Goal: Task Accomplishment & Management: Complete application form

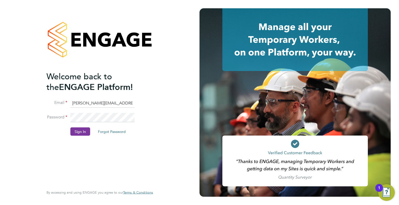
click at [76, 130] on button "Sign In" at bounding box center [80, 132] width 20 height 8
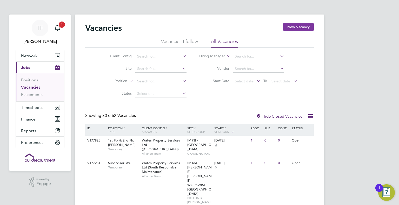
click at [300, 27] on button "New Vacancy" at bounding box center [298, 27] width 31 height 8
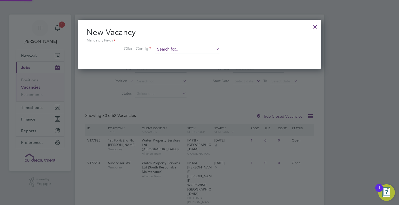
scroll to position [49, 243]
click at [313, 27] on div at bounding box center [314, 25] width 9 height 9
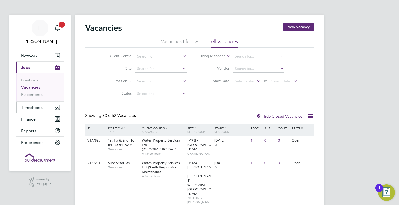
click at [27, 104] on button "Timesheets" at bounding box center [40, 107] width 48 height 11
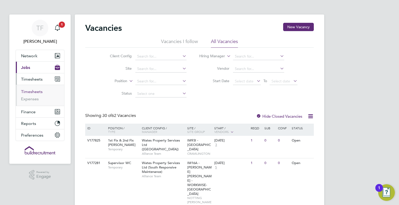
click at [26, 90] on link "Timesheets" at bounding box center [32, 91] width 22 height 5
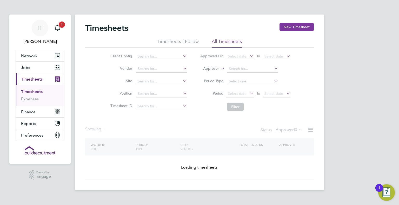
click at [294, 26] on button "New Timesheet" at bounding box center [296, 27] width 34 height 8
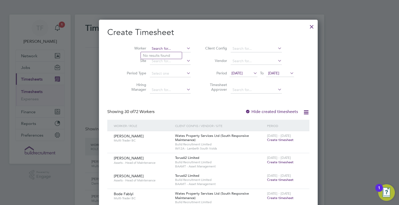
click at [158, 49] on input at bounding box center [170, 48] width 41 height 7
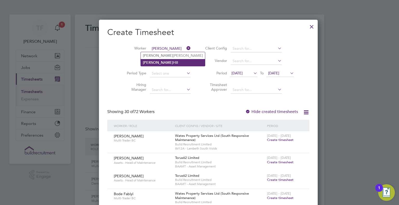
click at [156, 62] on li "Tamara Hill" at bounding box center [173, 62] width 64 height 7
type input "Tamara Hill"
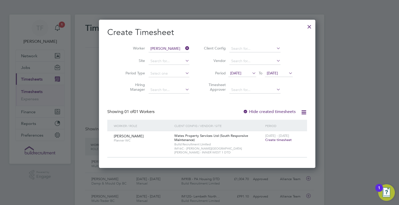
click at [265, 139] on span "Create timesheet" at bounding box center [278, 140] width 26 height 4
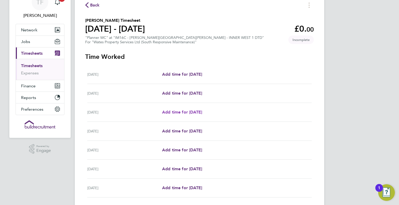
click at [189, 112] on span "Add time for Mon 04 Aug" at bounding box center [182, 112] width 40 height 5
select select "30"
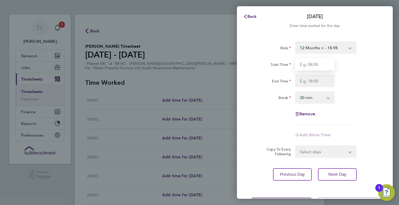
click at [312, 64] on input "Start Time" at bounding box center [314, 64] width 39 height 12
type input "08:00"
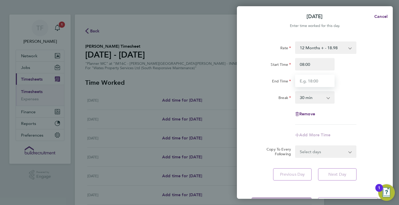
click at [310, 85] on input "End Time" at bounding box center [314, 81] width 39 height 12
type input "17:00"
drag, startPoint x: 313, startPoint y: 97, endPoint x: 312, endPoint y: 103, distance: 5.2
click at [313, 97] on select "0 min 15 min 30 min 45 min 60 min 75 min 90 min" at bounding box center [312, 97] width 32 height 11
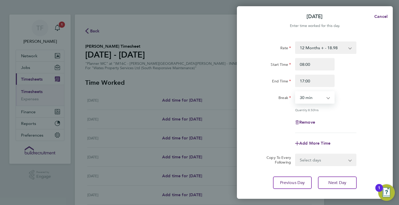
select select "60"
click at [296, 92] on select "0 min 15 min 30 min 45 min 60 min 75 min 90 min" at bounding box center [312, 97] width 32 height 11
click at [320, 166] on div "Select days Day Tuesday Wednesday Thursday Friday" at bounding box center [325, 160] width 61 height 12
click at [314, 160] on select "Select days Day Tuesday Wednesday Thursday Friday" at bounding box center [323, 160] width 55 height 11
select select "DAY"
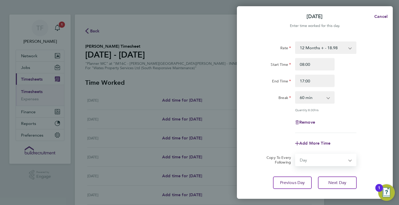
click at [296, 155] on select "Select days Day Tuesday Wednesday Thursday Friday" at bounding box center [323, 160] width 55 height 11
select select "2025-08-08"
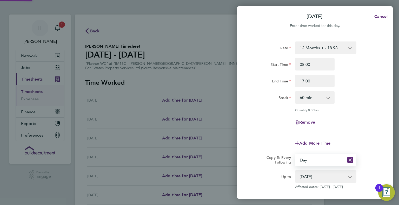
click at [348, 106] on div "Rate 12 Months + - 18.98 Start Time 08:00 End Time 17:00 Break 0 min 15 min 30 …" at bounding box center [314, 88] width 127 height 92
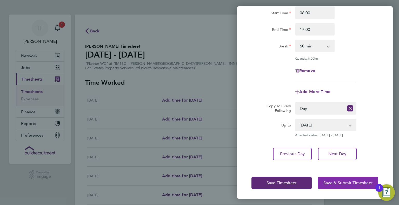
click at [337, 181] on span "Save & Submit Timesheet" at bounding box center [347, 183] width 49 height 5
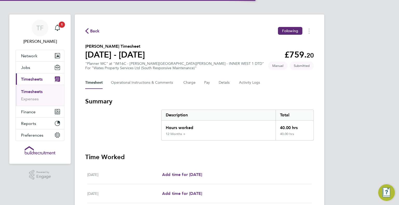
click at [92, 30] on span "Back" at bounding box center [95, 31] width 10 height 6
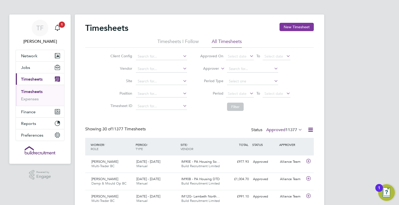
click at [293, 25] on button "New Timesheet" at bounding box center [296, 27] width 34 height 8
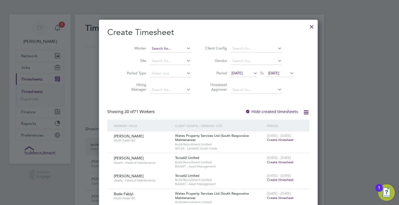
click at [163, 47] on input at bounding box center [170, 48] width 41 height 7
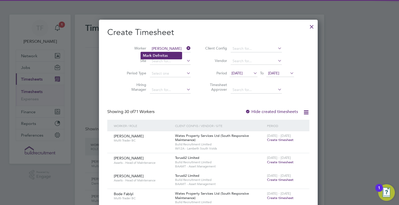
click at [160, 53] on li "Mark Def reitas" at bounding box center [161, 55] width 41 height 7
type input "Mark Defreitas"
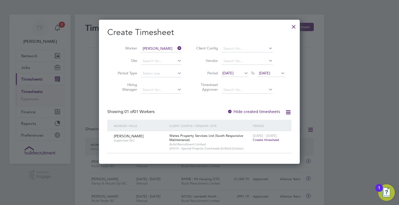
click at [264, 137] on span "2 - 8 Aug 2025" at bounding box center [265, 136] width 24 height 4
click at [264, 138] on span "Create timesheet" at bounding box center [266, 140] width 26 height 4
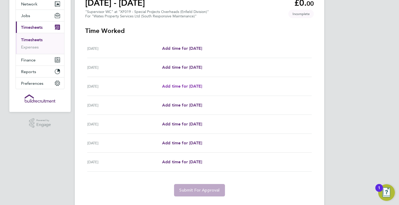
click at [182, 88] on span "Add time for Mon 04 Aug" at bounding box center [182, 86] width 40 height 5
select select "30"
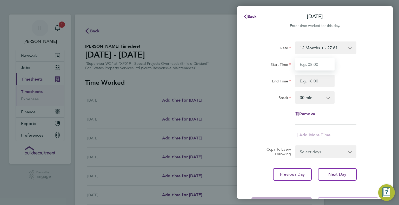
click at [315, 62] on input "Start Time" at bounding box center [314, 64] width 39 height 12
type input "08:00"
click at [310, 82] on input "End Time" at bounding box center [314, 81] width 39 height 12
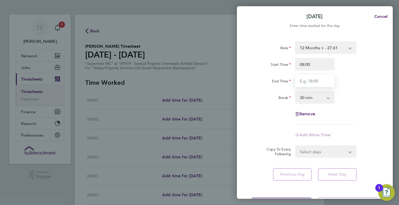
type input "17:00"
click at [309, 95] on select "0 min 15 min 30 min 45 min 60 min 75 min 90 min" at bounding box center [312, 97] width 32 height 11
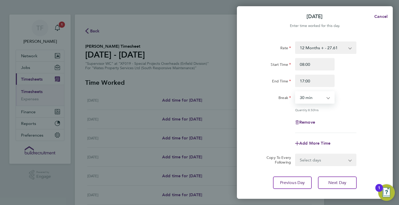
select select "60"
click at [296, 92] on select "0 min 15 min 30 min 45 min 60 min 75 min 90 min" at bounding box center [312, 97] width 32 height 11
click at [309, 159] on select "Select days Day Tuesday Wednesday Thursday Friday" at bounding box center [323, 160] width 55 height 11
select select "TUE"
click at [296, 155] on select "Select days Day Tuesday Wednesday Thursday Friday" at bounding box center [323, 160] width 55 height 11
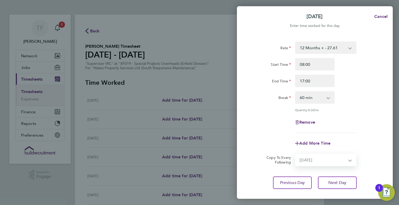
select select "2025-08-08"
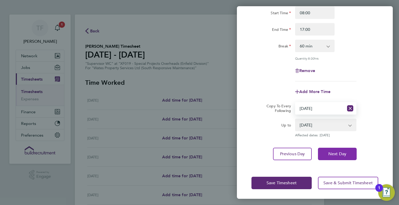
click at [335, 155] on span "Next Day" at bounding box center [337, 154] width 18 height 5
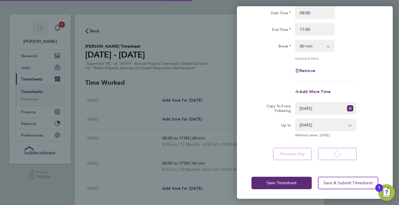
select select "60"
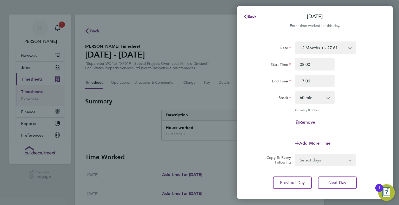
click at [315, 159] on select "Select days Day Wednesday Thursday Friday" at bounding box center [323, 160] width 55 height 11
select select "WED"
click at [296, 155] on select "Select days Day Wednesday Thursday Friday" at bounding box center [323, 160] width 55 height 11
select select "2025-08-08"
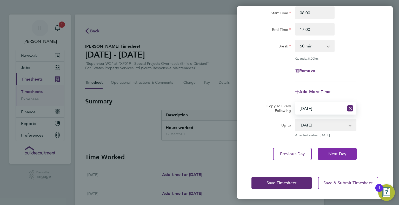
click at [333, 157] on button "Next Day" at bounding box center [337, 154] width 39 height 12
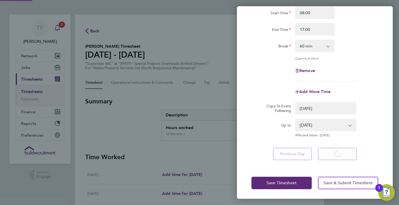
select select "0: null"
select select "60"
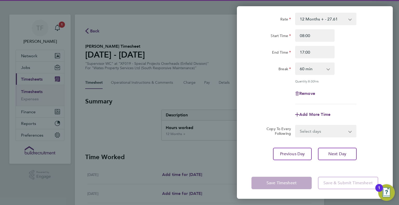
click at [314, 132] on select "Select days Day Thursday Friday" at bounding box center [323, 131] width 55 height 11
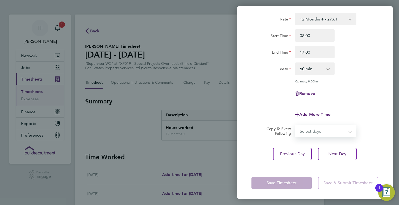
select select "THU"
click at [296, 126] on select "Select days Day Thursday Friday" at bounding box center [323, 131] width 55 height 11
select select "2025-08-08"
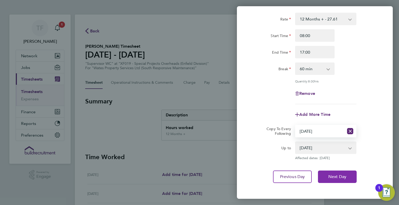
click at [337, 173] on button "Next Day" at bounding box center [337, 177] width 39 height 12
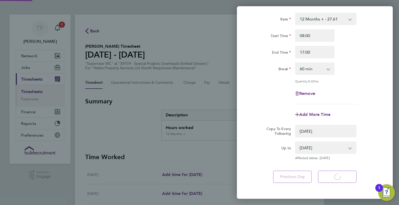
select select "0: null"
select select "60"
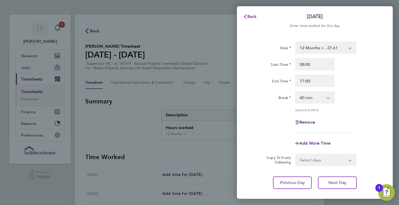
click at [249, 14] on button "Back" at bounding box center [250, 16] width 24 height 10
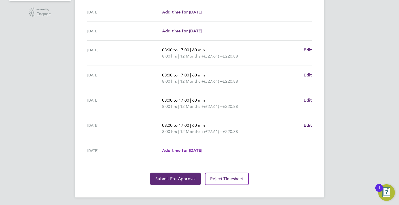
click at [197, 150] on span "Add time for Fri 08 Aug" at bounding box center [182, 150] width 40 height 5
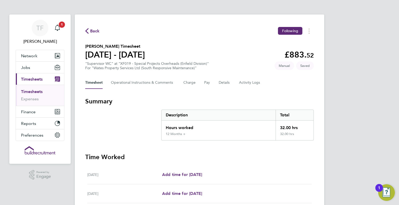
select select "30"
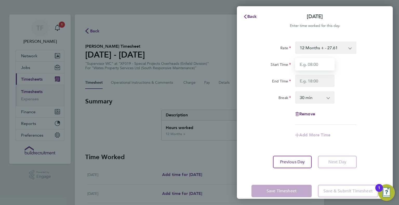
click at [314, 62] on input "Start Time" at bounding box center [314, 64] width 39 height 12
type input "08:00"
drag, startPoint x: 306, startPoint y: 79, endPoint x: 312, endPoint y: 86, distance: 8.8
click at [306, 79] on input "End Time" at bounding box center [314, 81] width 39 height 12
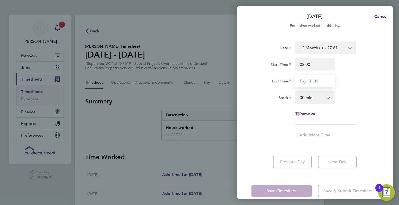
type input "14:00"
click at [309, 102] on select "0 min 15 min 30 min 45 min 60 min 75 min 90 min" at bounding box center [312, 97] width 32 height 11
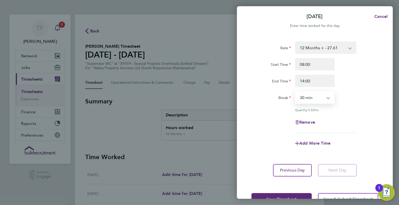
select select "60"
click at [296, 92] on select "0 min 15 min 30 min 45 min 60 min 75 min 90 min" at bounding box center [312, 97] width 32 height 11
click at [351, 122] on div "Remove" at bounding box center [314, 122] width 131 height 12
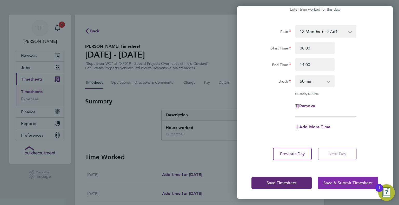
drag, startPoint x: 351, startPoint y: 183, endPoint x: 348, endPoint y: 182, distance: 3.0
click at [350, 183] on span "Save & Submit Timesheet" at bounding box center [347, 183] width 49 height 5
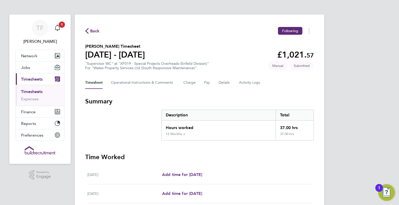
click at [94, 26] on div "Back Following Mark Defreitas's Timesheet 02 - 08 Aug 2025 £1,021. 57 "Supervis…" at bounding box center [199, 191] width 249 height 352
click at [95, 30] on span "Back" at bounding box center [95, 31] width 10 height 6
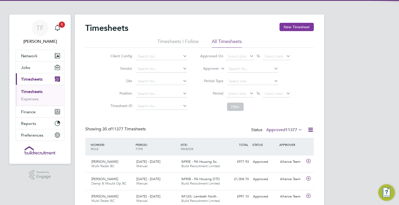
click at [305, 26] on button "New Timesheet" at bounding box center [296, 27] width 34 height 8
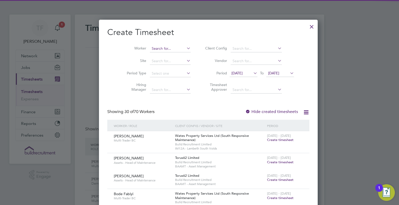
click at [156, 46] on input at bounding box center [170, 48] width 41 height 7
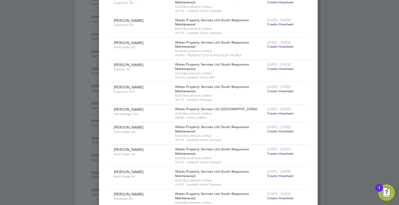
scroll to position [390, 0]
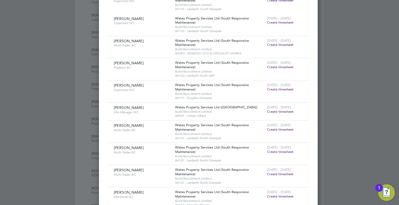
click at [267, 88] on span "Create timesheet" at bounding box center [280, 89] width 26 height 4
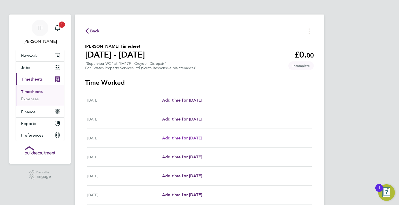
click at [190, 136] on span "Add time for Mon 04 Aug" at bounding box center [182, 138] width 40 height 5
select select "30"
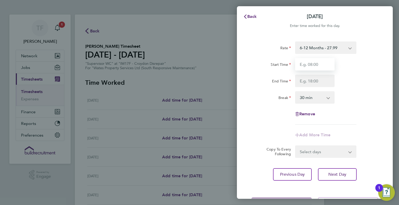
click at [314, 64] on input "Start Time" at bounding box center [314, 64] width 39 height 12
type input "08:00"
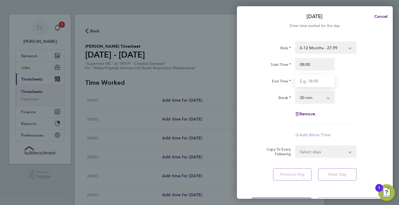
drag, startPoint x: 305, startPoint y: 81, endPoint x: 312, endPoint y: 86, distance: 8.8
click at [305, 80] on input "End Time" at bounding box center [314, 81] width 39 height 12
type input "17:00"
click at [318, 150] on form "Rate 6-12 Months - 27.99 Start Time 08:00 End Time 17:00 Break 0 min 15 min 30 …" at bounding box center [314, 100] width 127 height 117
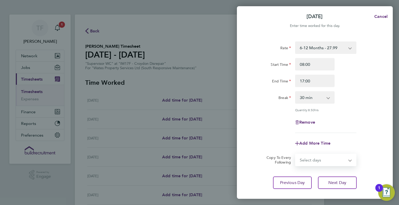
select select "DAY"
click at [296, 155] on select "Select days Day Tuesday Wednesday Thursday Friday" at bounding box center [323, 160] width 55 height 11
select select "2025-08-08"
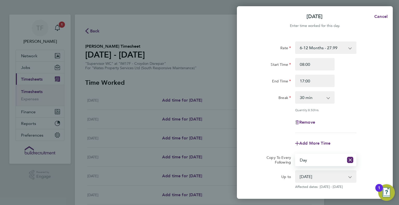
drag, startPoint x: 356, startPoint y: 119, endPoint x: 361, endPoint y: 118, distance: 5.8
click at [357, 119] on div "Remove" at bounding box center [314, 122] width 131 height 12
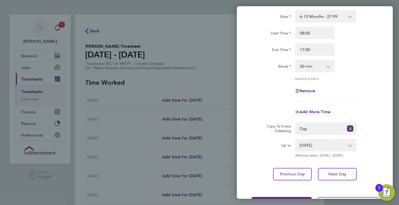
scroll to position [52, 0]
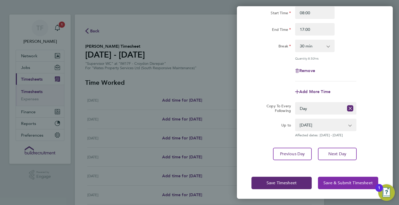
click at [344, 179] on button "Save & Submit Timesheet" at bounding box center [348, 183] width 60 height 12
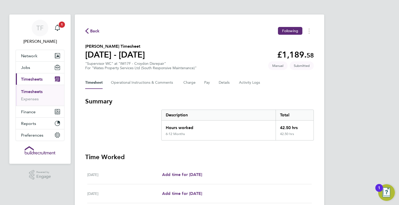
click at [94, 29] on span "Back" at bounding box center [95, 31] width 10 height 6
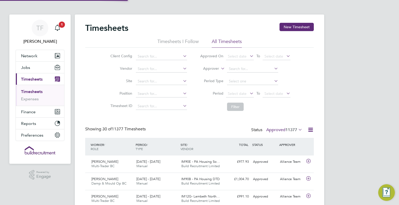
scroll to position [13, 45]
click at [297, 28] on button "New Timesheet" at bounding box center [296, 27] width 34 height 8
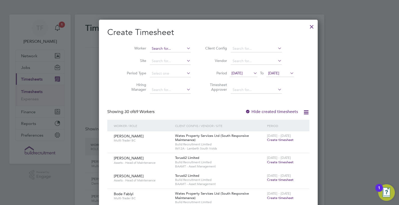
click at [156, 48] on input at bounding box center [170, 48] width 41 height 7
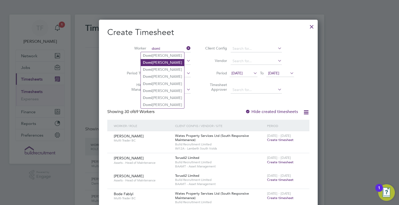
click at [157, 62] on li "Domi nic Kelly" at bounding box center [162, 62] width 43 height 7
type input "Dominic Kelly"
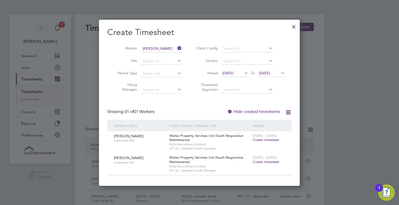
click at [264, 162] on span "Create timesheet" at bounding box center [266, 162] width 26 height 4
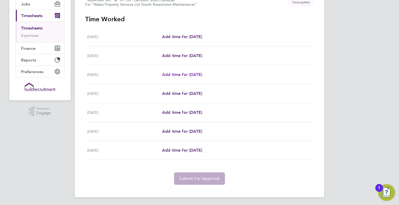
click at [181, 72] on span "Add time for Mon 04 Aug" at bounding box center [182, 74] width 40 height 5
select select "30"
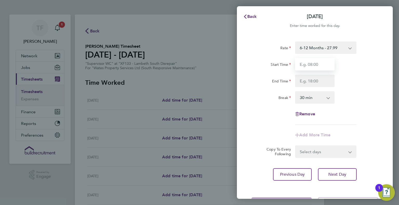
drag, startPoint x: 311, startPoint y: 64, endPoint x: 314, endPoint y: 67, distance: 4.6
click at [311, 64] on input "Start Time" at bounding box center [314, 64] width 39 height 12
type input "08:00"
click at [312, 80] on input "End Time" at bounding box center [314, 81] width 39 height 12
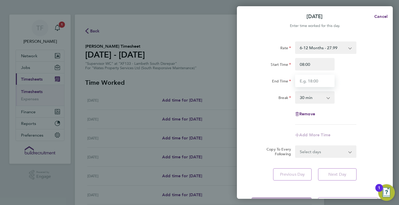
type input "17:00"
click at [324, 150] on form "Rate 6-12 Months - 27.99 Start Time 08:00 End Time 17:00 Break 0 min 15 min 30 …" at bounding box center [314, 100] width 127 height 117
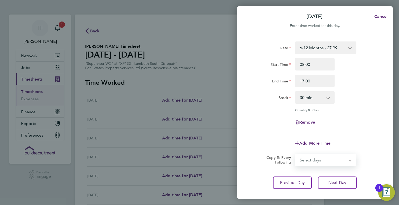
select select "DAY"
click at [296, 155] on select "Select days Day Tuesday Wednesday Thursday Friday" at bounding box center [323, 160] width 55 height 11
select select "2025-08-08"
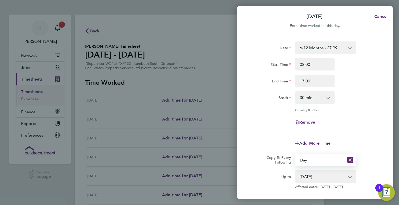
click at [358, 110] on div "Quantity: 8.50 hrs" at bounding box center [314, 110] width 131 height 4
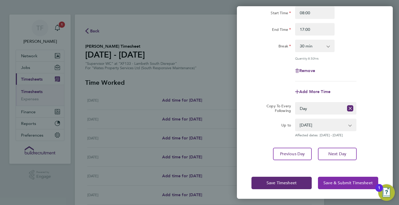
click at [336, 179] on button "Save & Submit Timesheet" at bounding box center [348, 183] width 60 height 12
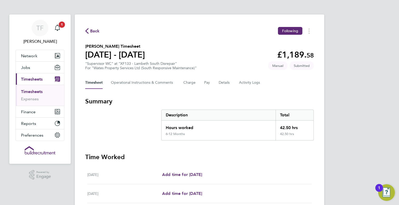
click at [102, 21] on div "Back Following Dominic Kelly's Timesheet 02 - 08 Aug 2025 £1,189. 58 "Superviso…" at bounding box center [199, 191] width 249 height 352
click at [93, 34] on span "Back" at bounding box center [95, 31] width 10 height 6
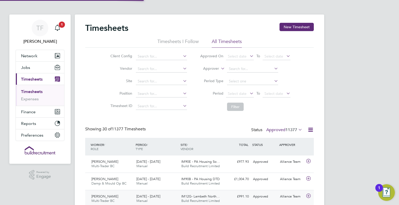
scroll to position [13, 45]
click at [62, 31] on div "Main navigation" at bounding box center [57, 28] width 10 height 10
